Goal: Task Accomplishment & Management: Manage account settings

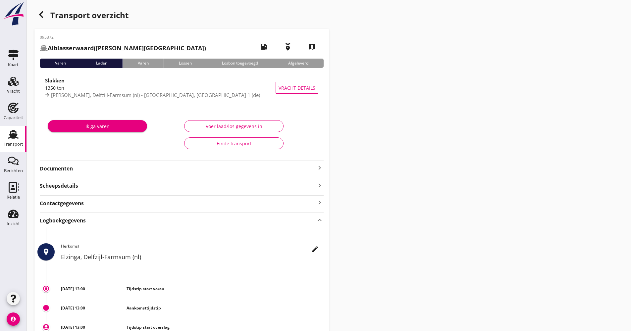
scroll to position [145, 0]
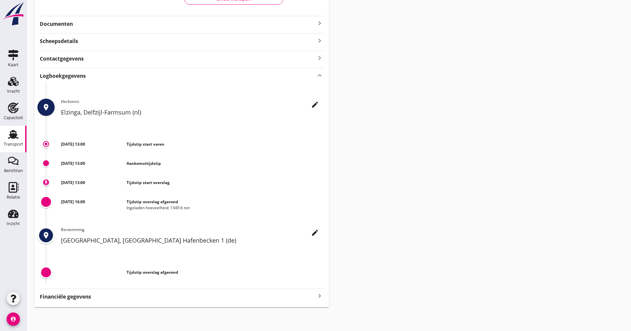
click at [9, 144] on div "Transport" at bounding box center [14, 144] width 20 height 4
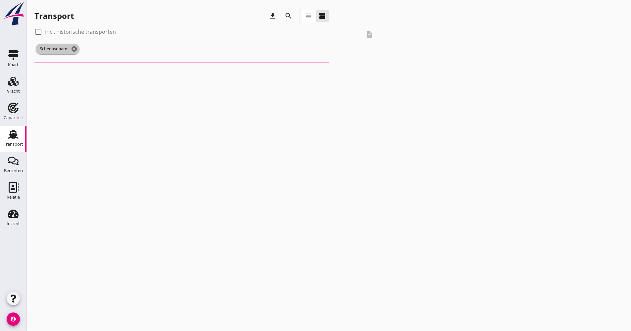
click at [71, 48] on span "Scheepsnaam: cancel" at bounding box center [58, 49] width 44 height 11
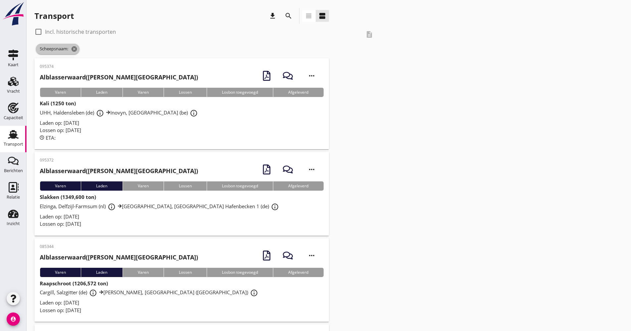
click at [76, 49] on icon "cancel" at bounding box center [74, 49] width 7 height 7
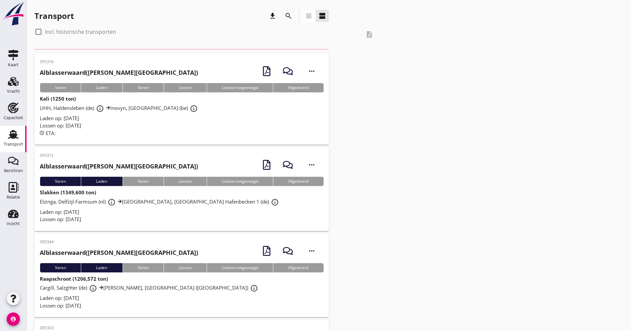
click at [290, 20] on icon "search" at bounding box center [288, 16] width 8 height 8
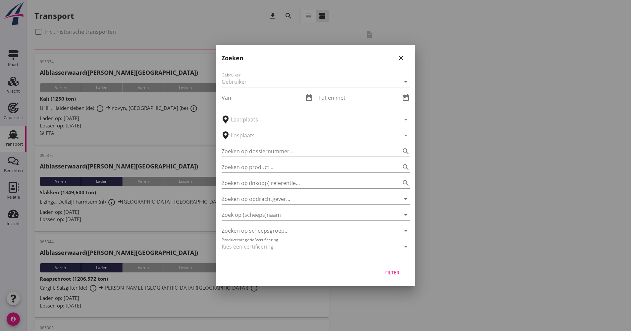
click at [280, 213] on input "Zoek op (scheeps)naam" at bounding box center [305, 215] width 169 height 11
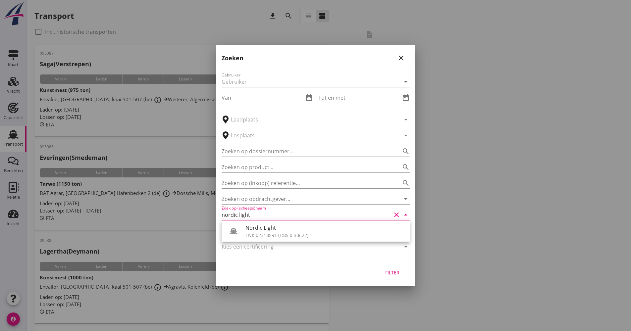
click at [277, 221] on div "Nordic Light ENI: 02318591 (L:85 x B:8.22)" at bounding box center [315, 230] width 188 height 21
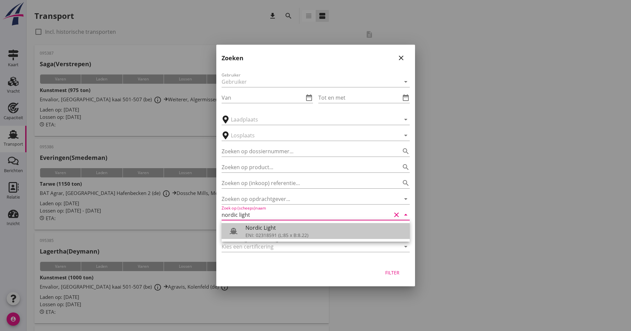
click at [275, 225] on div "Nordic Light" at bounding box center [324, 228] width 159 height 8
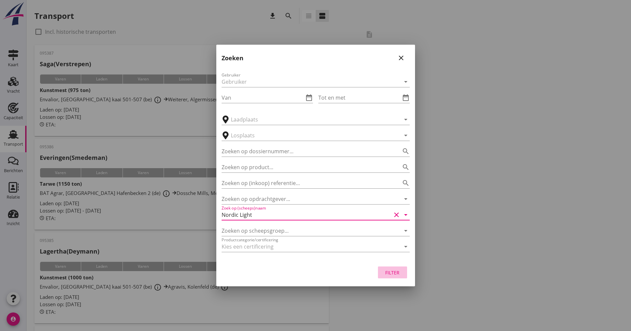
click at [406, 274] on button "Filter" at bounding box center [392, 272] width 29 height 12
type input "Nordic Light"
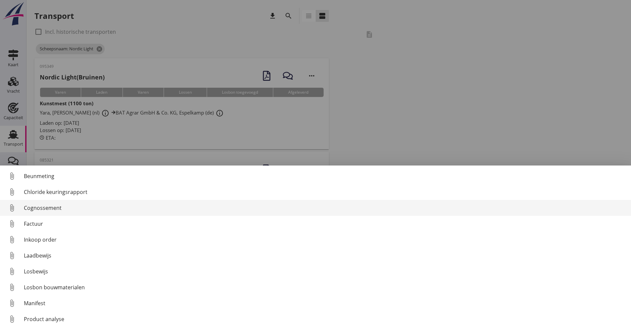
click at [59, 204] on div "Cognossement" at bounding box center [324, 208] width 601 height 8
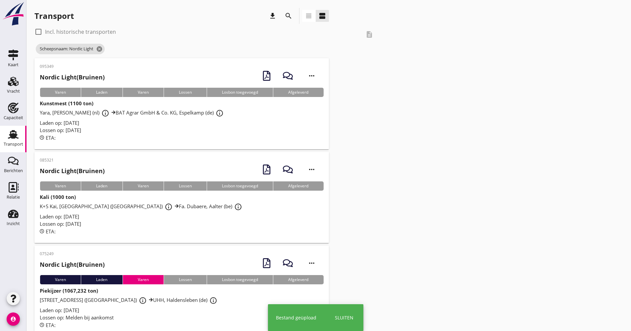
click at [196, 132] on div "Lossen op: [DATE]" at bounding box center [182, 130] width 284 height 8
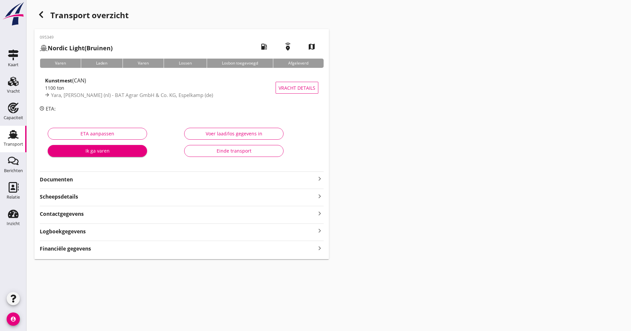
click at [87, 173] on div "Documenten keyboard_arrow_right" at bounding box center [182, 177] width 284 height 12
drag, startPoint x: 87, startPoint y: 177, endPoint x: 90, endPoint y: 179, distance: 3.4
click at [87, 177] on strong "Documenten" at bounding box center [178, 180] width 276 height 8
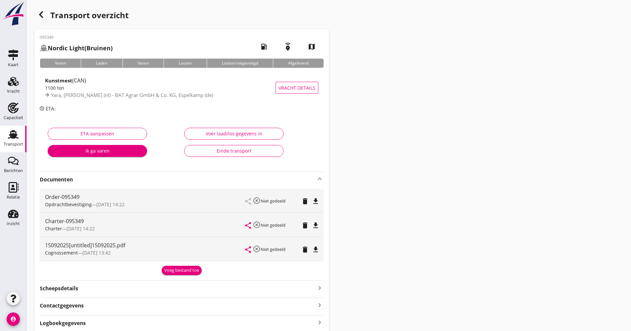
click at [100, 180] on strong "Documenten" at bounding box center [178, 180] width 276 height 8
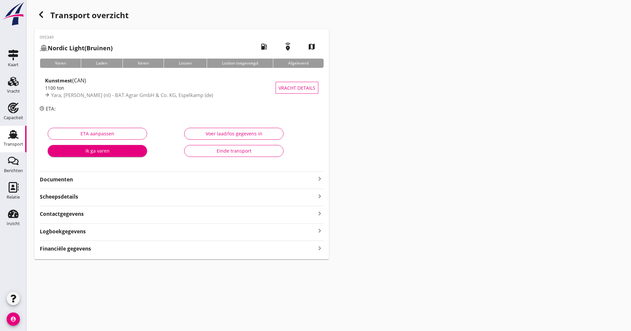
click at [90, 229] on div "Logboekgegevens keyboard_arrow_right" at bounding box center [182, 230] width 284 height 9
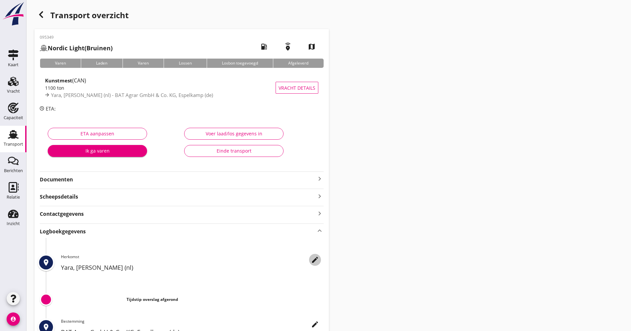
click at [317, 260] on icon "edit" at bounding box center [315, 260] width 8 height 8
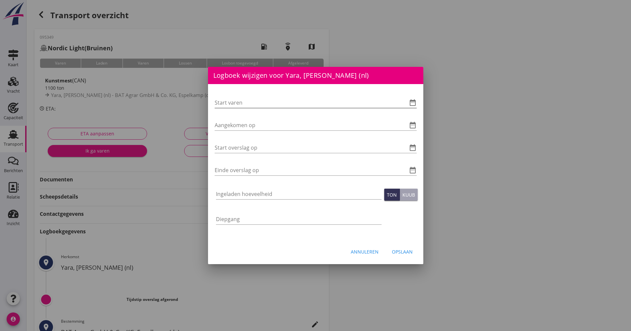
click at [413, 107] on div "Start varen date_range" at bounding box center [315, 102] width 202 height 11
click at [416, 102] on icon "date_range" at bounding box center [412, 103] width 8 height 8
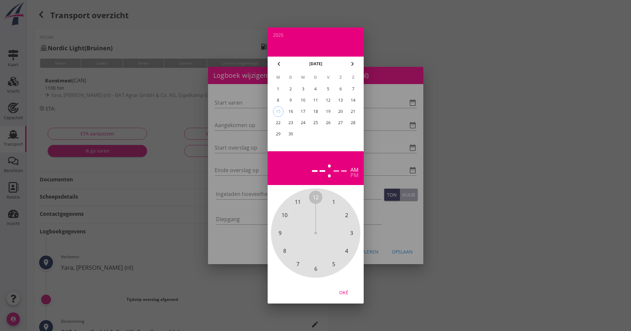
click at [341, 101] on div "13" at bounding box center [340, 100] width 11 height 11
drag, startPoint x: 315, startPoint y: 196, endPoint x: 325, endPoint y: 269, distance: 74.5
click at [325, 269] on div "12 1 2 3 4 5 6 7 8 9 10 11" at bounding box center [315, 232] width 89 height 89
click at [317, 198] on span "00" at bounding box center [315, 197] width 6 height 8
click at [316, 198] on span "00" at bounding box center [315, 197] width 6 height 8
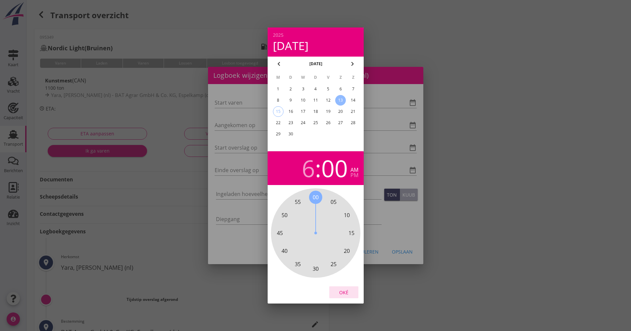
click at [347, 289] on div "Oké" at bounding box center [343, 292] width 19 height 7
type input "[DATE] 06:00"
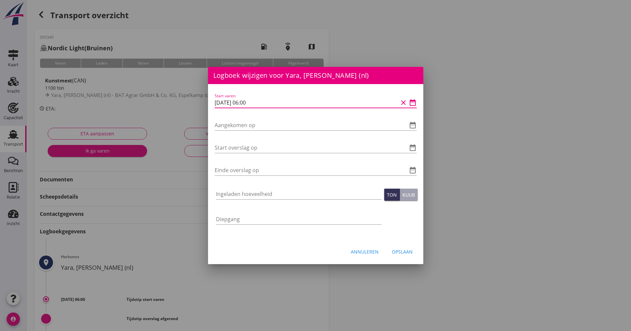
drag, startPoint x: 266, startPoint y: 103, endPoint x: 206, endPoint y: 104, distance: 60.6
click at [206, 104] on div "Logboek wijzigen voor BAT Agrar GmbH & Co. KG, Espelkamp (de) Start varen date_…" at bounding box center [315, 221] width 631 height 442
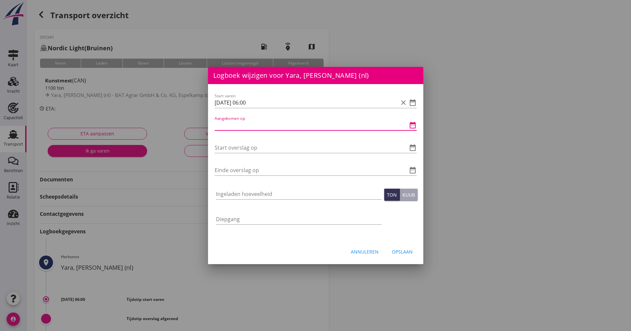
paste input "[DATE] 06:00"
type input "[DATE] 06:00"
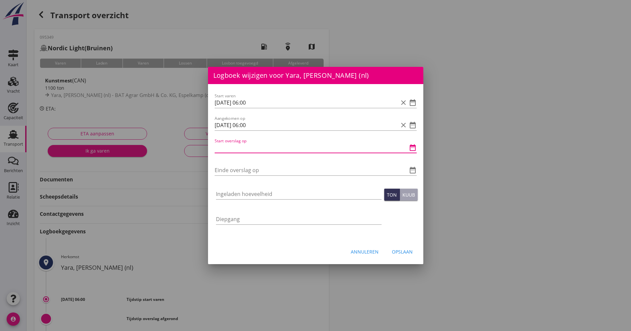
paste input "[DATE] 06:00"
type input "[DATE] 06:00"
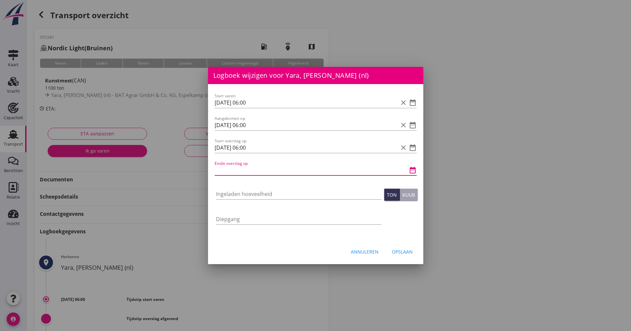
paste input "[DATE] 06:00"
drag, startPoint x: 260, startPoint y: 173, endPoint x: 243, endPoint y: 173, distance: 17.6
click at [244, 172] on input "[DATE] 06:00" at bounding box center [305, 170] width 183 height 11
click at [281, 176] on div "Einde overslag op [DATE] 06:00 clear date_range" at bounding box center [315, 173] width 202 height 17
drag, startPoint x: 269, startPoint y: 174, endPoint x: 244, endPoint y: 172, distance: 25.6
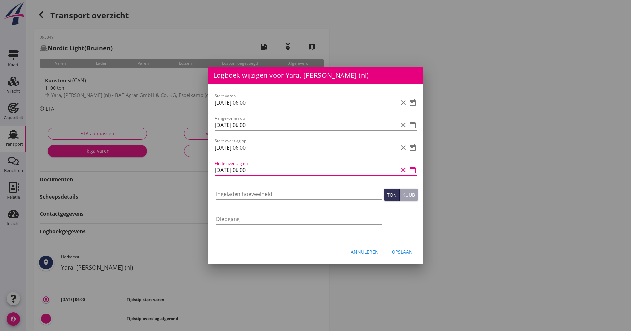
click at [244, 172] on input "[DATE] 06:00" at bounding box center [305, 170] width 183 height 11
type input "[DATE] 01:55"
click at [256, 194] on input "Ingeladen hoeveelheid" at bounding box center [298, 194] width 165 height 11
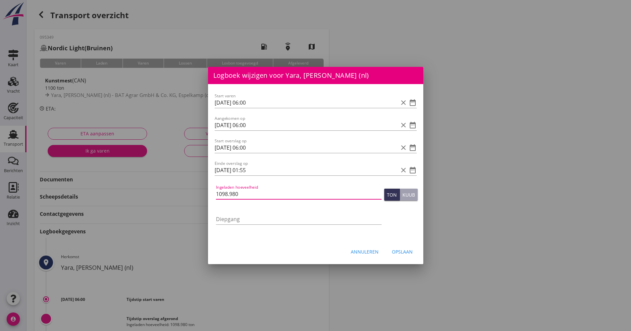
type input "1098.980"
click at [396, 244] on div "Annuleren Opslaan" at bounding box center [315, 251] width 215 height 23
click at [398, 252] on div "Opslaan" at bounding box center [402, 251] width 21 height 7
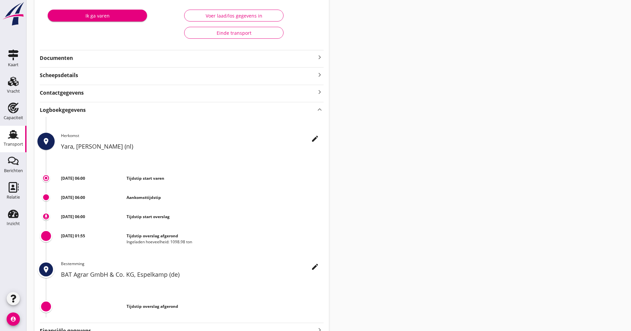
scroll to position [78, 0]
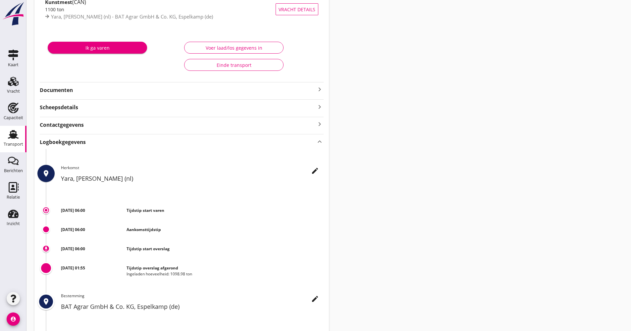
click at [23, 144] on div "Transport" at bounding box center [14, 144] width 20 height 4
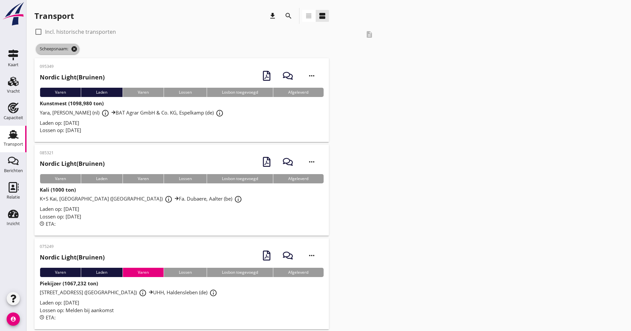
click at [77, 49] on icon "cancel" at bounding box center [74, 49] width 7 height 7
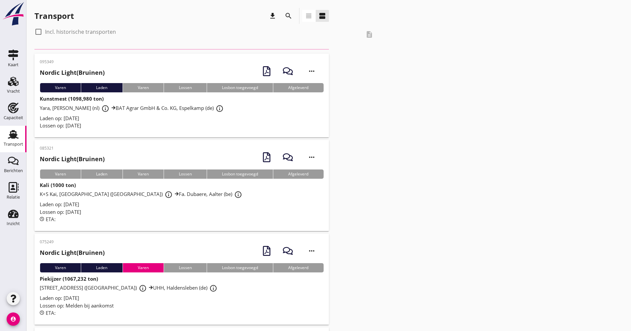
click at [292, 16] on icon "search" at bounding box center [288, 16] width 8 height 8
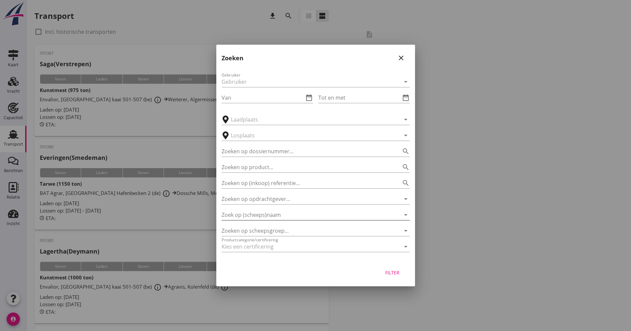
click at [281, 209] on div "Zoek op (scheeps)naam arrow_drop_down" at bounding box center [315, 213] width 188 height 15
click at [284, 214] on input "Zoek op (scheeps)naam" at bounding box center [305, 215] width 169 height 11
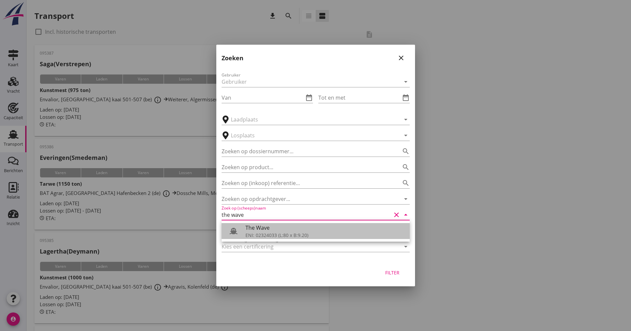
click at [270, 226] on div "The Wave" at bounding box center [324, 228] width 159 height 8
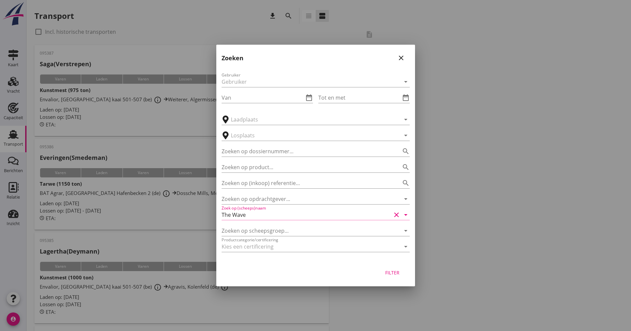
click at [387, 268] on button "Filter" at bounding box center [392, 272] width 29 height 12
type input "The Wave"
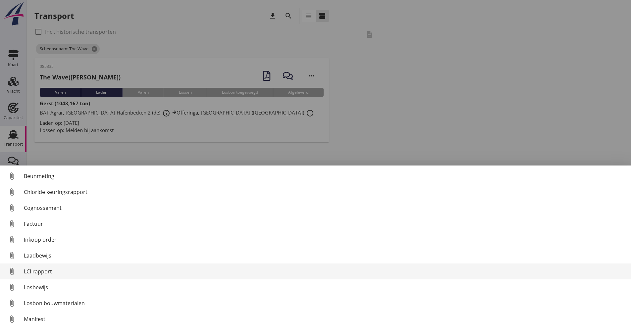
click at [43, 270] on div "LCI rapport" at bounding box center [324, 271] width 601 height 8
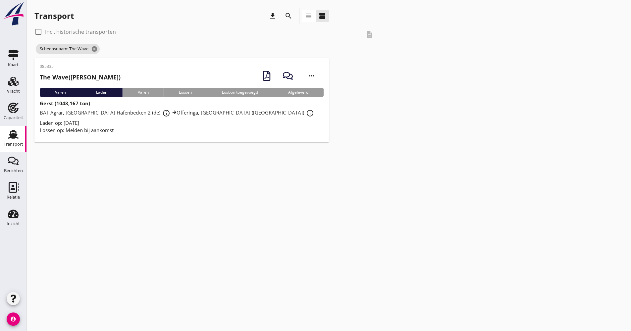
click at [14, 135] on use at bounding box center [13, 134] width 11 height 9
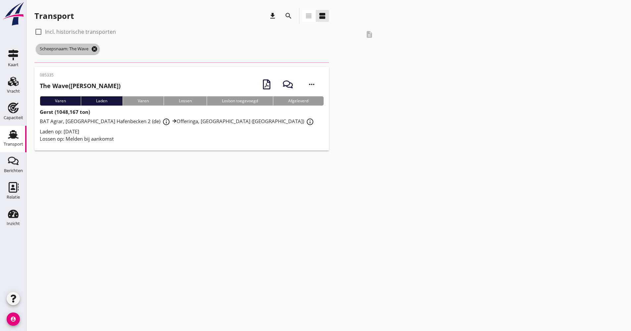
click at [98, 49] on icon "cancel" at bounding box center [94, 49] width 7 height 7
